Goal: Check status: Check status

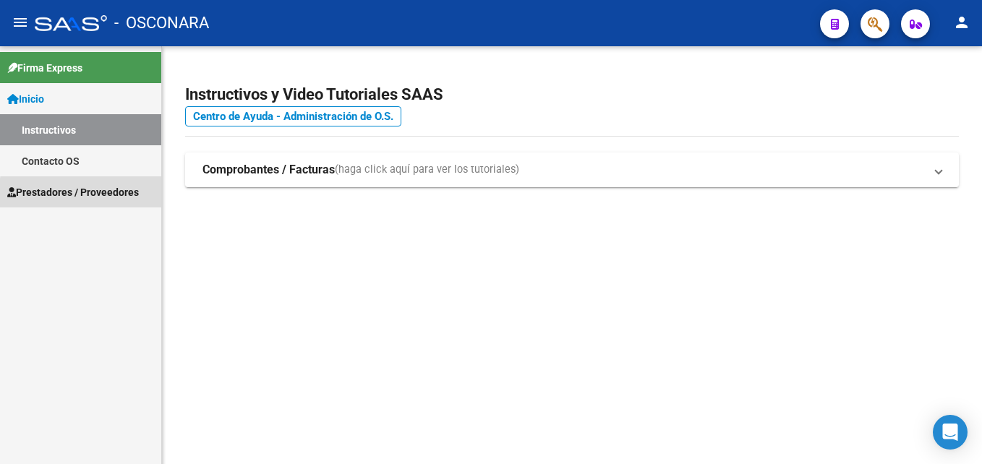
click at [93, 194] on span "Prestadores / Proveedores" at bounding box center [73, 192] width 132 height 16
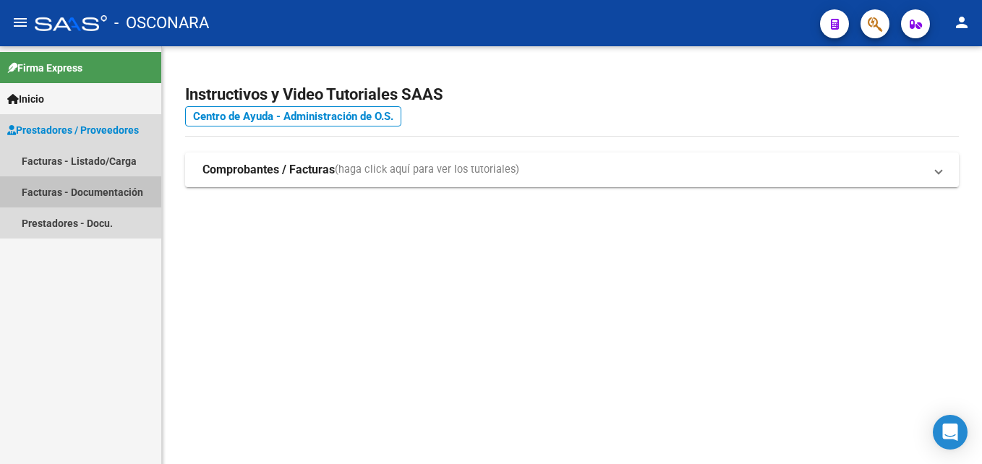
click at [104, 191] on link "Facturas - Documentación" at bounding box center [80, 191] width 161 height 31
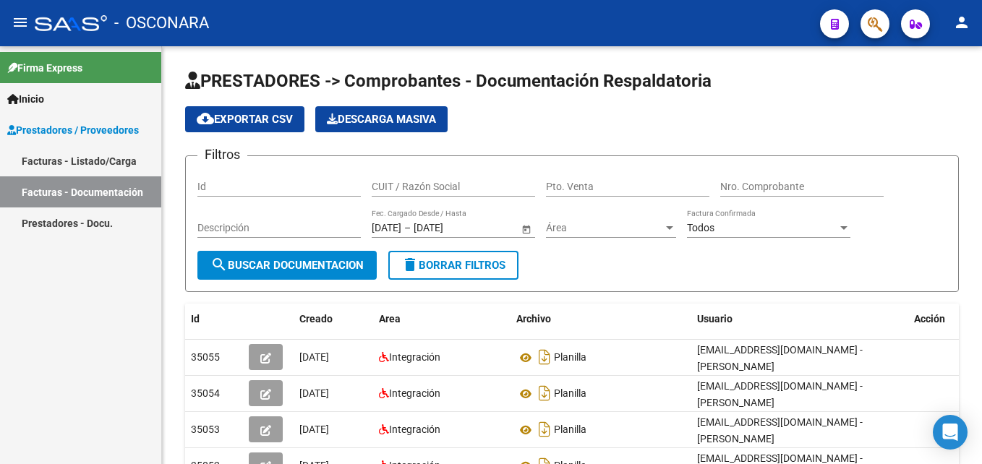
click at [87, 171] on link "Facturas - Listado/Carga" at bounding box center [80, 160] width 161 height 31
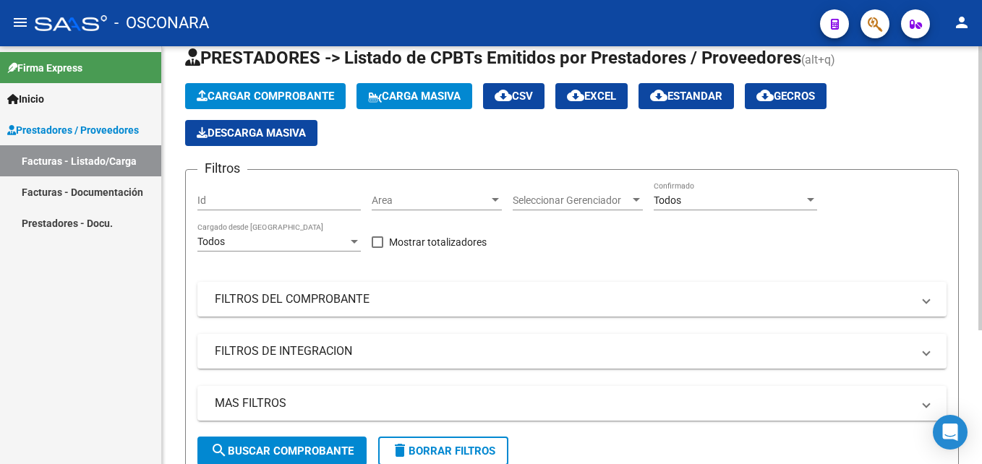
scroll to position [145, 0]
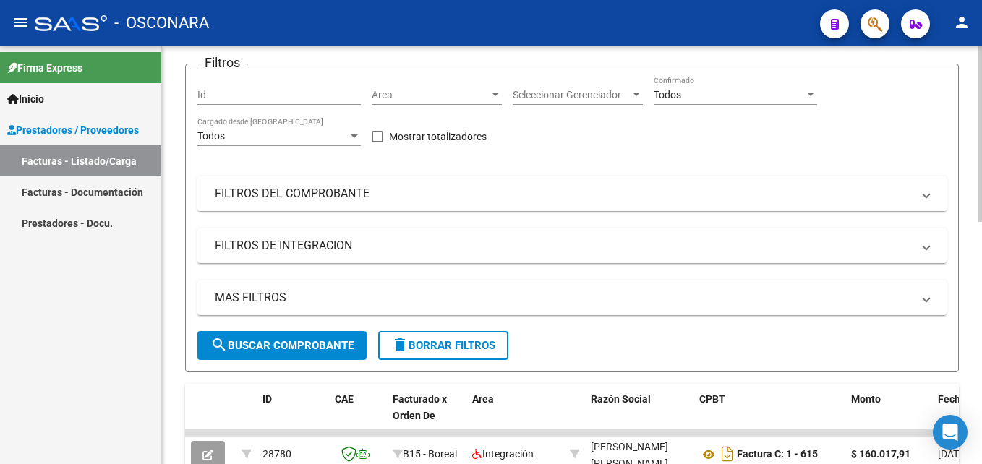
click at [924, 197] on span at bounding box center [926, 194] width 6 height 16
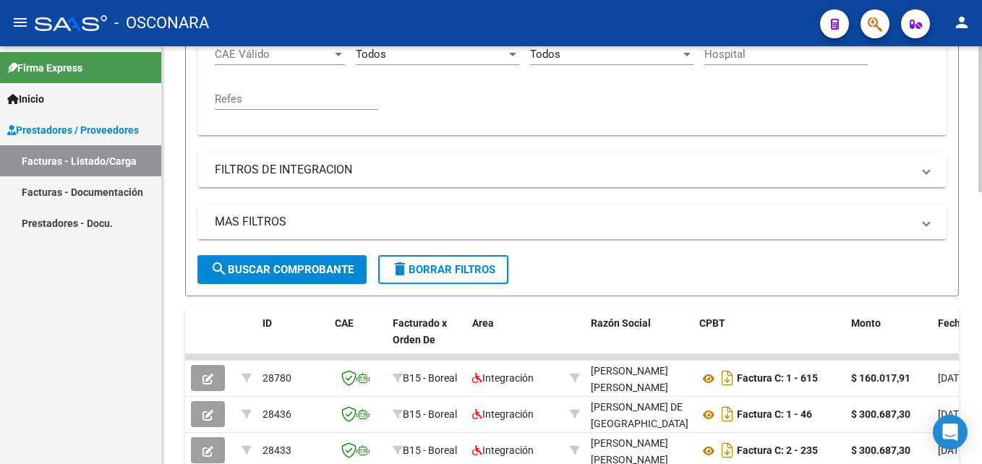
scroll to position [434, 0]
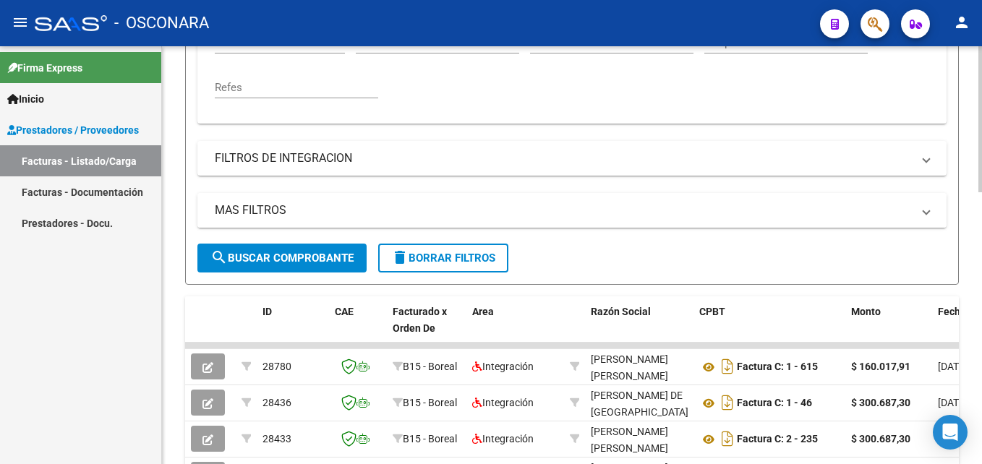
click at [847, 216] on mat-panel-title "MAS FILTROS" at bounding box center [563, 210] width 697 height 16
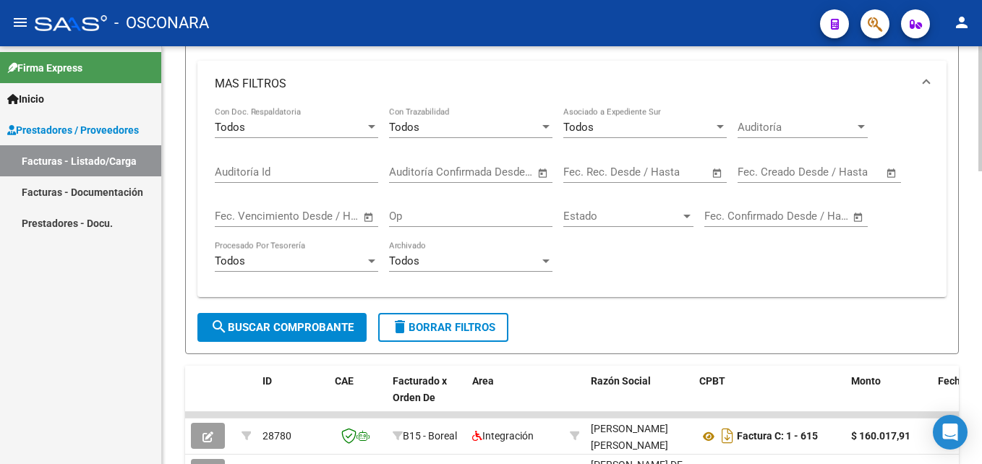
scroll to position [578, 0]
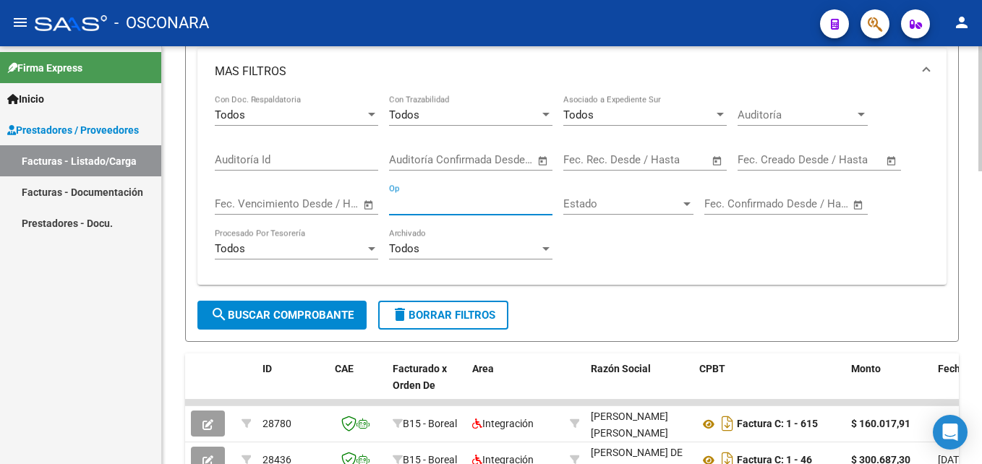
click at [460, 200] on input "Op" at bounding box center [470, 203] width 163 height 13
click at [468, 205] on input "Op" at bounding box center [470, 203] width 163 height 13
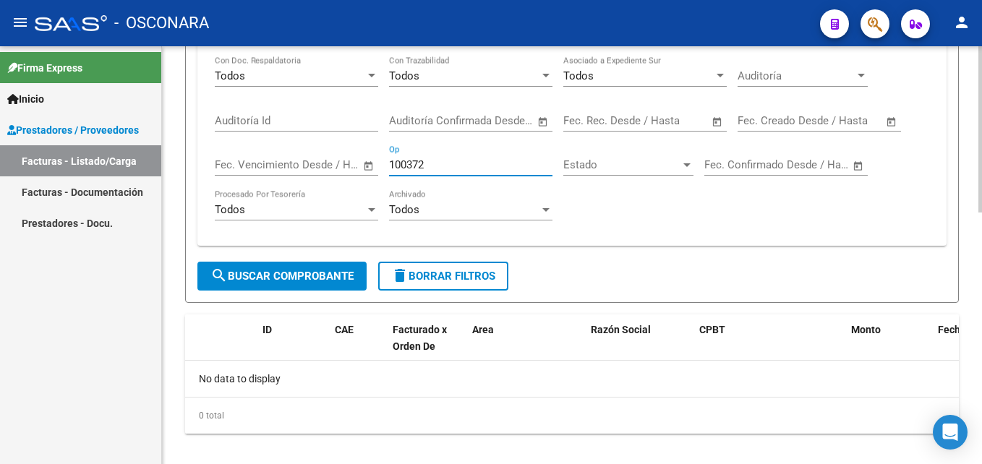
scroll to position [633, 0]
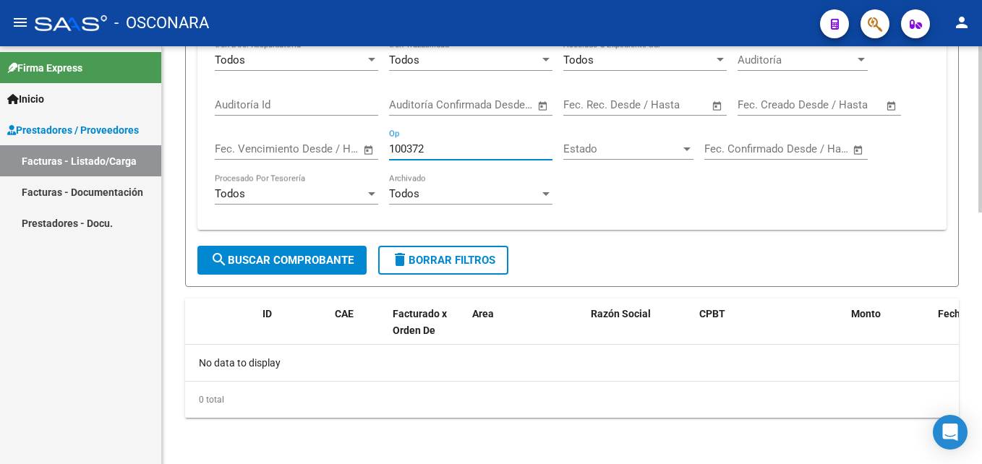
type input "100372"
drag, startPoint x: 450, startPoint y: 150, endPoint x: 339, endPoint y: 152, distance: 111.3
click at [339, 152] on div "Todos Con Doc. Respaldatoria Todos Con Trazabilidad Todos Asociado a Expediente…" at bounding box center [572, 129] width 714 height 179
click at [667, 372] on div "No data to display" at bounding box center [571, 363] width 773 height 36
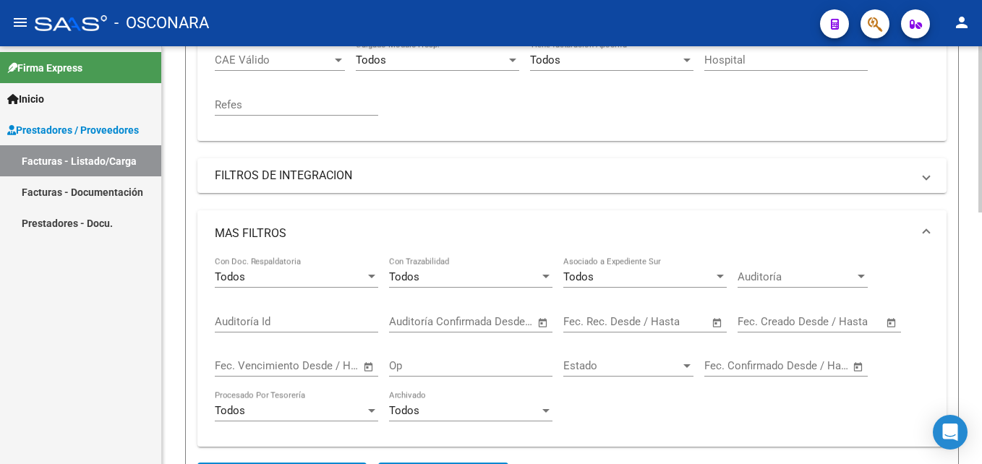
scroll to position [272, 0]
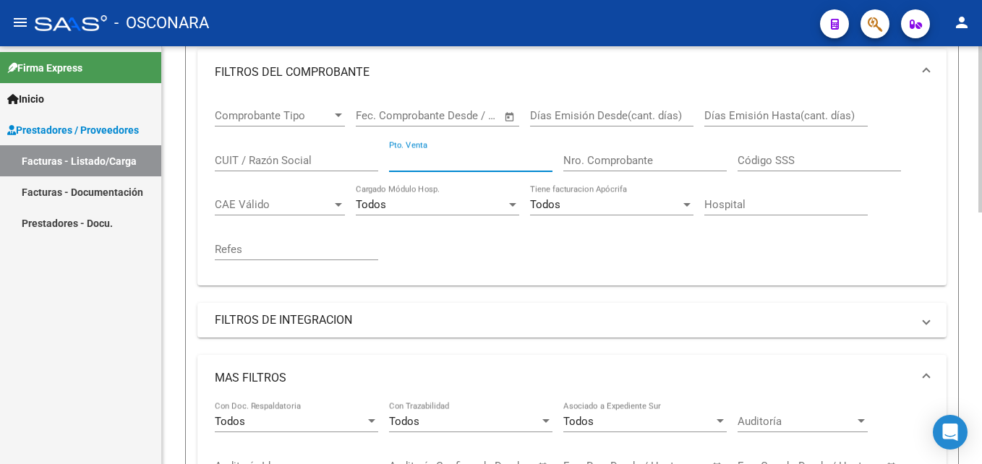
click at [437, 162] on input "Pto. Venta" at bounding box center [470, 160] width 163 height 13
type input "138"
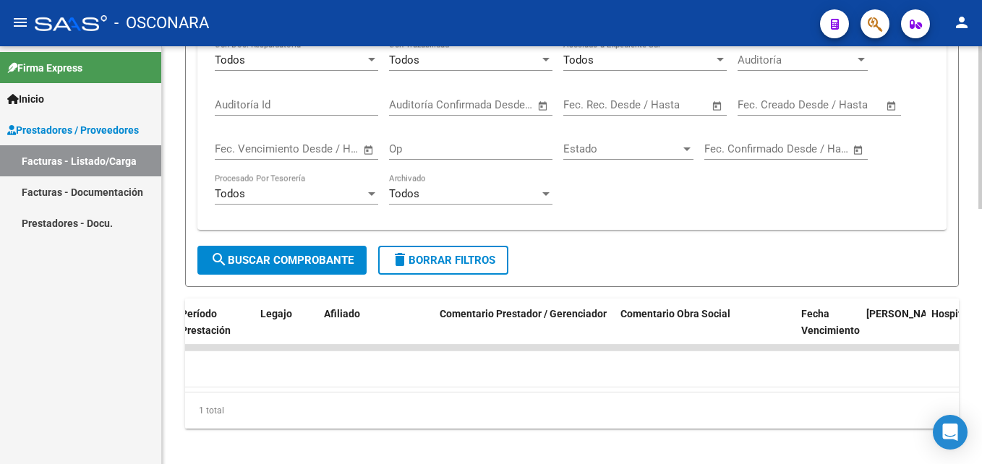
scroll to position [0, 2054]
type input "13731"
